Goal: Task Accomplishment & Management: Complete application form

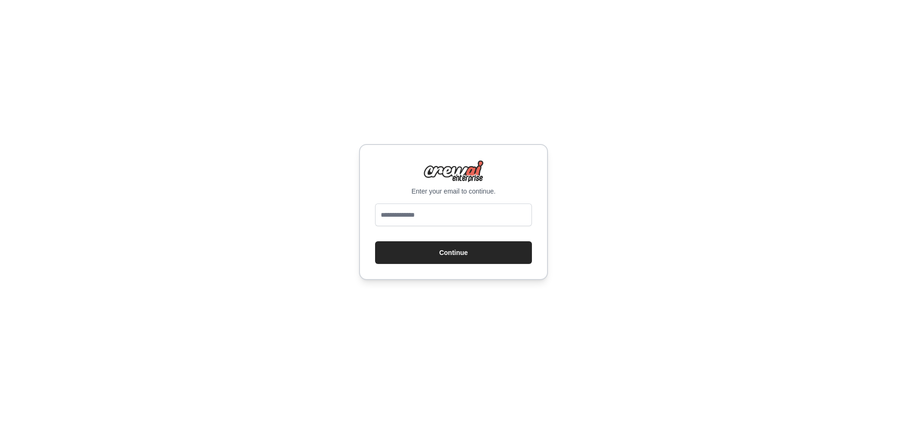
click at [445, 209] on input "email" at bounding box center [453, 215] width 157 height 23
click at [470, 220] on input "email" at bounding box center [453, 215] width 157 height 23
click at [448, 214] on input "email" at bounding box center [453, 215] width 157 height 23
type input "**********"
click at [375, 241] on button "Continue" at bounding box center [453, 252] width 157 height 23
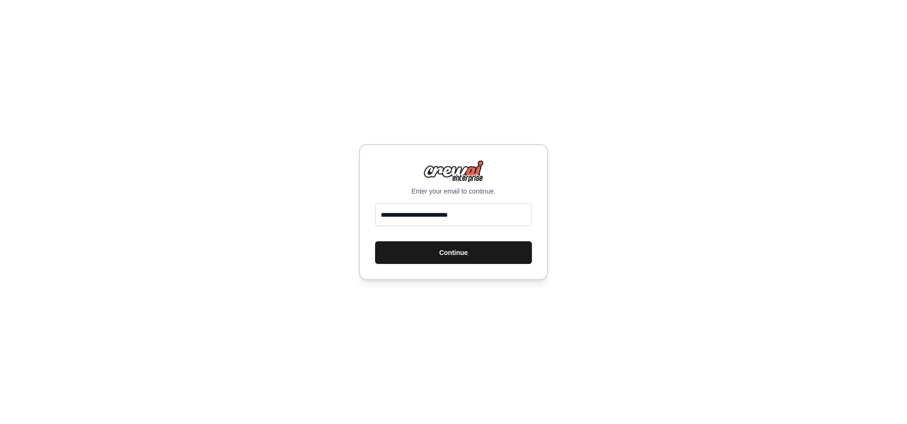
click at [493, 249] on button "Continue" at bounding box center [453, 252] width 157 height 23
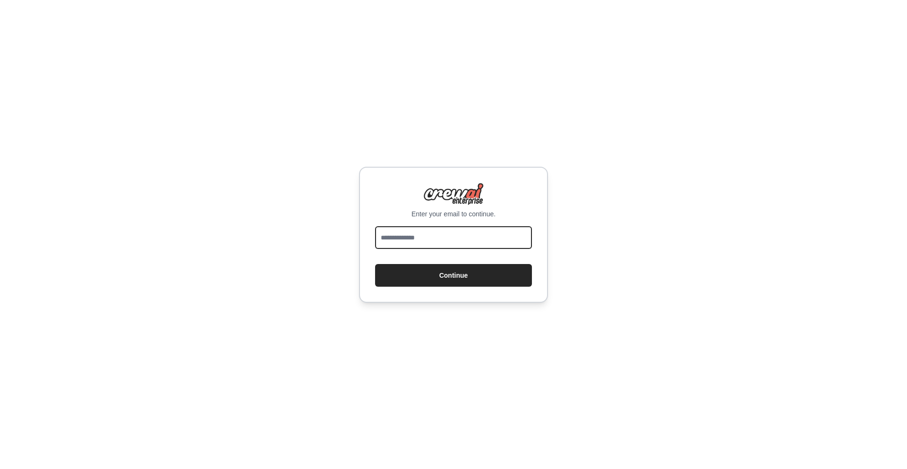
click at [471, 247] on input "email" at bounding box center [453, 237] width 157 height 23
click at [461, 232] on input "email" at bounding box center [453, 237] width 157 height 23
